Goal: Task Accomplishment & Management: Manage account settings

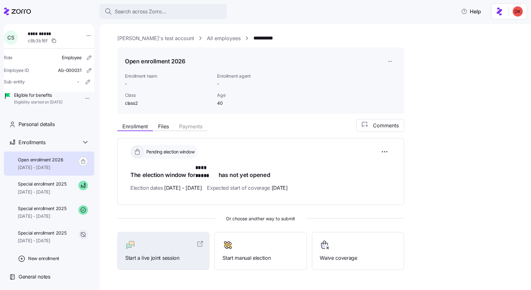
click at [167, 130] on button "Files" at bounding box center [163, 127] width 21 height 8
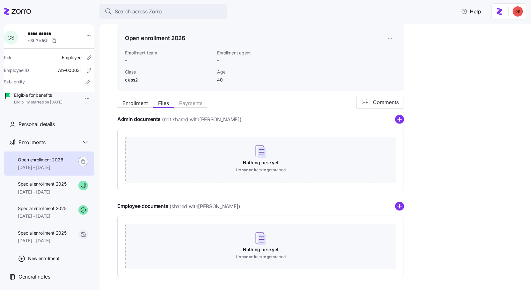
scroll to position [26, 0]
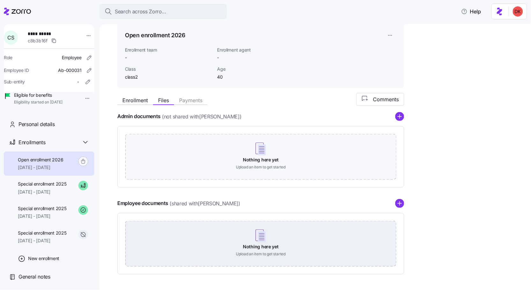
click at [282, 236] on div "Nothing here yet Upload an item to get started" at bounding box center [260, 243] width 271 height 45
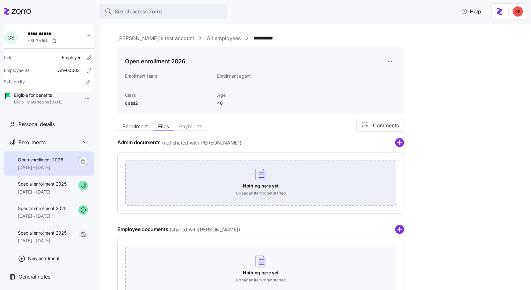
scroll to position [48, 0]
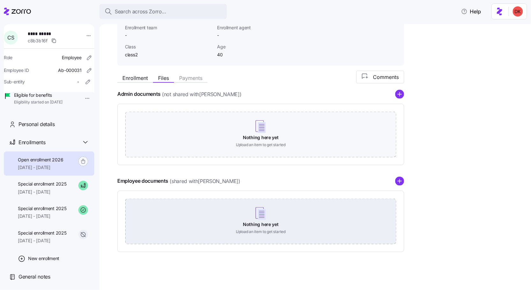
click at [261, 223] on div "Nothing here yet Upload an item to get started" at bounding box center [260, 221] width 271 height 45
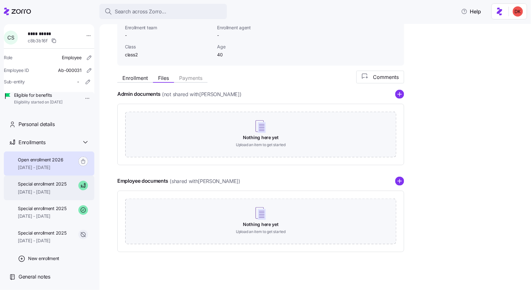
click at [56, 195] on span "[DATE] - [DATE]" at bounding box center [42, 192] width 49 height 6
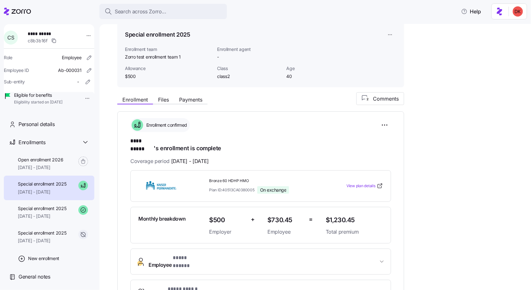
scroll to position [27, 0]
click at [165, 98] on span "Files" at bounding box center [163, 99] width 11 height 5
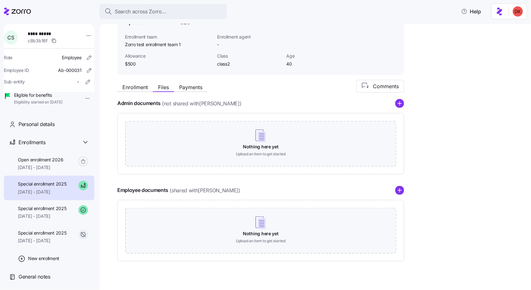
scroll to position [48, 0]
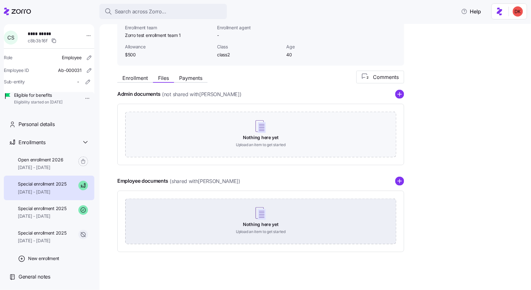
click at [180, 211] on div "Nothing here yet Upload an item to get started" at bounding box center [260, 221] width 271 height 45
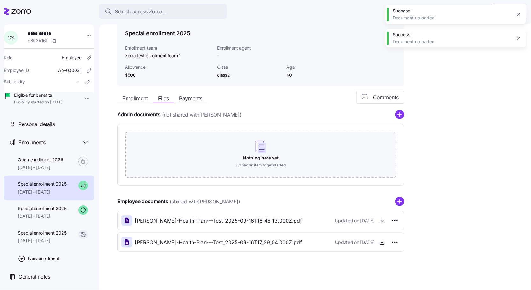
scroll to position [27, 0]
